Goal: Communication & Community: Answer question/provide support

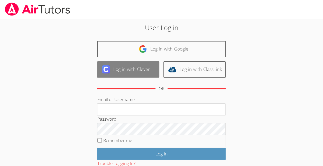
click at [140, 70] on link "Log in with Clever" at bounding box center [128, 69] width 62 height 16
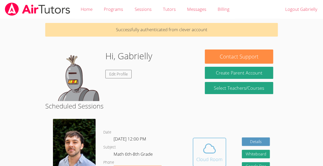
click at [218, 153] on span at bounding box center [209, 148] width 26 height 14
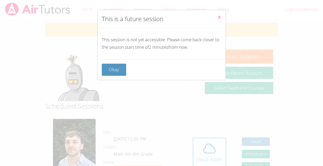
click at [215, 14] on button "Close" at bounding box center [219, 18] width 13 height 16
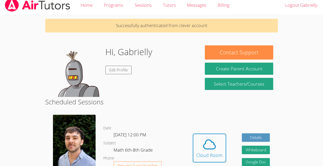
click at [213, 21] on p "Successfully authenticated from clever account" at bounding box center [161, 26] width 233 height 14
click at [202, 146] on icon at bounding box center [209, 144] width 14 height 14
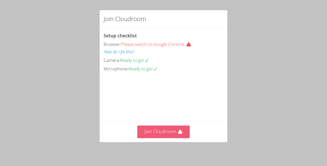
click at [161, 134] on button "Join Cloudroom" at bounding box center [163, 131] width 53 height 13
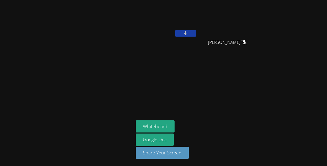
click at [179, 32] on button at bounding box center [185, 33] width 21 height 6
click at [184, 35] on icon at bounding box center [185, 33] width 5 height 4
click at [187, 28] on video at bounding box center [166, 19] width 61 height 34
click at [189, 34] on button at bounding box center [185, 33] width 21 height 6
click at [183, 36] on button at bounding box center [185, 33] width 21 height 6
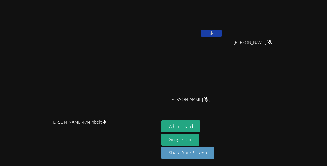
click at [213, 32] on icon at bounding box center [211, 33] width 3 height 4
click at [214, 34] on icon at bounding box center [211, 33] width 5 height 4
click at [213, 34] on icon at bounding box center [211, 33] width 3 height 4
click at [214, 32] on icon at bounding box center [211, 33] width 5 height 4
click at [222, 32] on button at bounding box center [211, 33] width 21 height 6
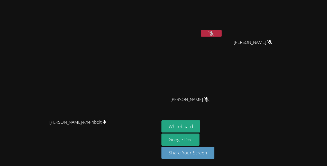
click at [214, 31] on icon at bounding box center [211, 33] width 5 height 4
click at [213, 35] on icon at bounding box center [211, 33] width 3 height 4
click at [200, 123] on button "Whiteboard" at bounding box center [180, 126] width 39 height 12
click at [222, 36] on button at bounding box center [211, 33] width 21 height 6
click at [222, 34] on button at bounding box center [211, 33] width 21 height 6
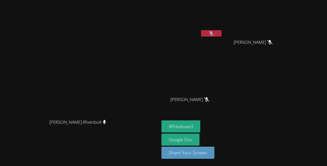
click at [214, 31] on icon at bounding box center [211, 33] width 5 height 4
click at [222, 31] on button at bounding box center [211, 33] width 21 height 6
click at [222, 32] on button at bounding box center [211, 33] width 21 height 6
click at [222, 35] on button at bounding box center [211, 33] width 21 height 6
click at [214, 35] on icon at bounding box center [211, 33] width 5 height 4
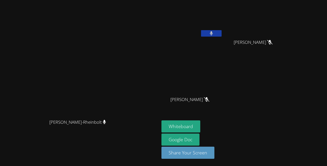
click at [222, 35] on button at bounding box center [211, 33] width 21 height 6
click at [214, 32] on icon at bounding box center [211, 33] width 5 height 4
click at [222, 32] on button at bounding box center [211, 33] width 21 height 6
click at [223, 29] on video at bounding box center [191, 19] width 61 height 34
click at [222, 36] on button at bounding box center [211, 33] width 21 height 6
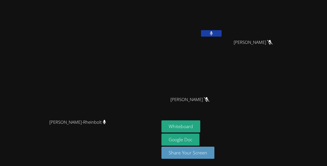
click at [222, 34] on button at bounding box center [211, 33] width 21 height 6
click at [214, 33] on icon at bounding box center [211, 33] width 5 height 4
click at [213, 35] on icon at bounding box center [211, 33] width 3 height 4
click at [222, 32] on button at bounding box center [211, 33] width 21 height 6
click at [222, 34] on button at bounding box center [211, 33] width 21 height 6
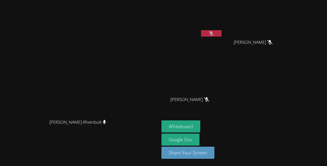
click at [222, 31] on button at bounding box center [211, 33] width 21 height 6
click at [222, 36] on button at bounding box center [211, 33] width 21 height 6
click at [214, 34] on icon at bounding box center [211, 33] width 5 height 4
click at [213, 33] on icon at bounding box center [211, 33] width 3 height 4
click at [223, 29] on video at bounding box center [191, 19] width 61 height 34
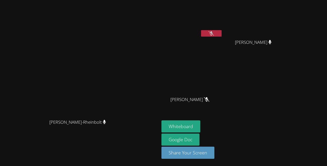
click at [222, 35] on button at bounding box center [211, 33] width 21 height 6
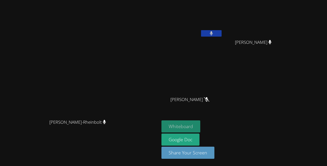
click at [200, 131] on button "Whiteboard" at bounding box center [180, 126] width 39 height 12
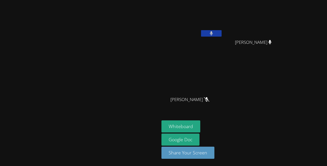
click at [222, 34] on button at bounding box center [211, 33] width 21 height 6
click at [222, 31] on button at bounding box center [211, 33] width 21 height 6
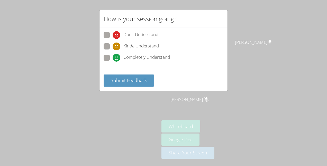
click at [105, 60] on label "Completely Understand" at bounding box center [137, 58] width 66 height 7
click at [113, 59] on input "Completely Understand" at bounding box center [115, 57] width 4 height 4
radio input "true"
click at [114, 83] on button "Submit Feedback" at bounding box center [129, 80] width 50 height 12
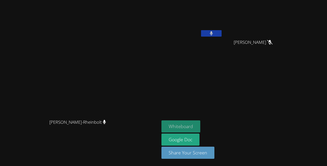
click at [200, 126] on button "Whiteboard" at bounding box center [180, 126] width 39 height 12
